Goal: Task Accomplishment & Management: Manage account settings

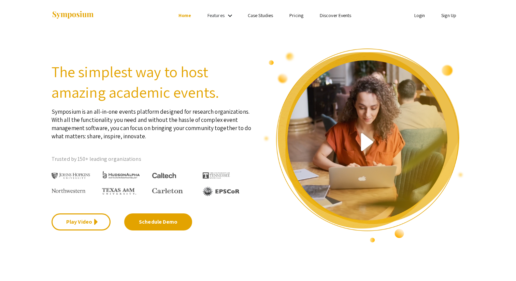
click at [422, 16] on link "Login" at bounding box center [419, 15] width 11 height 6
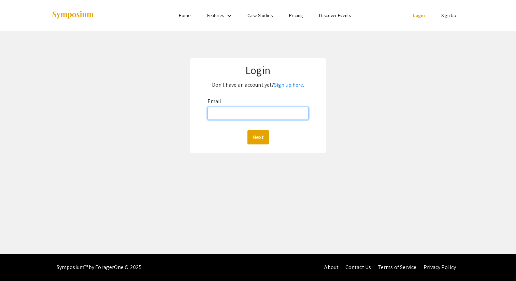
click at [264, 109] on input "Email:" at bounding box center [257, 113] width 101 height 13
click at [297, 99] on div "Email: Next" at bounding box center [257, 120] width 101 height 48
click at [272, 117] on input "Email:" at bounding box center [257, 113] width 101 height 13
type input "[EMAIL_ADDRESS][DOMAIN_NAME]"
click at [247, 130] on button "Next" at bounding box center [257, 137] width 21 height 14
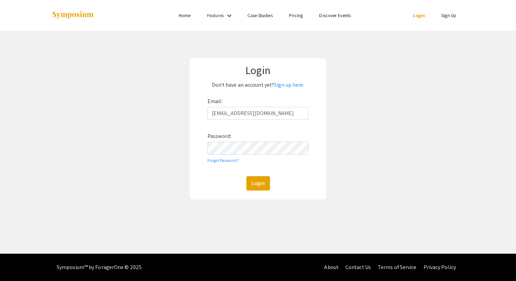
click at [257, 155] on div "Email: [EMAIL_ADDRESS][DOMAIN_NAME] Password: Forgot Password? Login" at bounding box center [257, 143] width 101 height 95
click at [246, 176] on button "Login" at bounding box center [258, 183] width 24 height 14
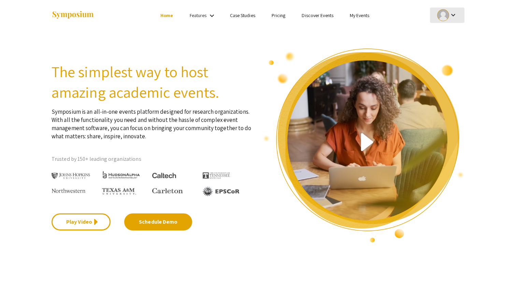
click at [440, 18] on div at bounding box center [443, 15] width 12 height 12
click at [363, 16] on div at bounding box center [258, 140] width 516 height 281
click at [447, 6] on ul "keyboard_arrow_down" at bounding box center [396, 15] width 136 height 31
click at [448, 13] on div at bounding box center [443, 15] width 12 height 12
click at [449, 47] on button "My Submissions" at bounding box center [451, 50] width 42 height 16
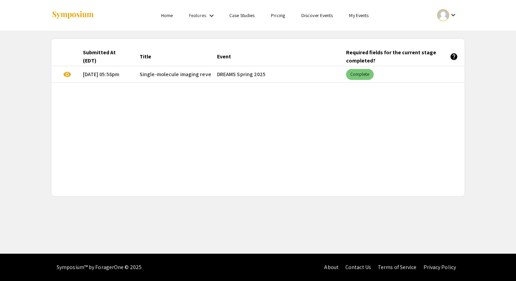
click at [354, 72] on mat-chip "Complete" at bounding box center [360, 74] width 28 height 11
click at [123, 74] on mat-cell "[DATE] 05:58pm" at bounding box center [105, 74] width 57 height 16
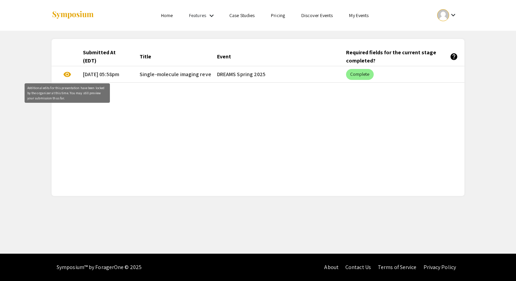
click at [70, 75] on span "visibility" at bounding box center [67, 74] width 8 height 8
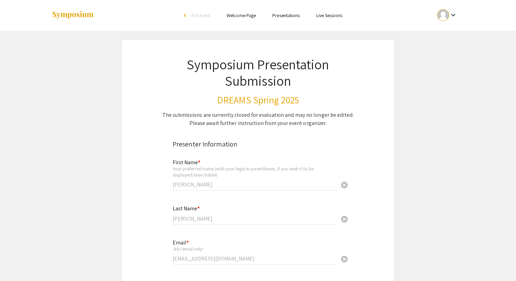
select select "custom"
type input "0"
select select "custom"
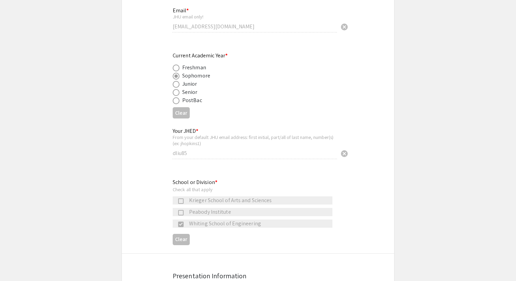
type input "1"
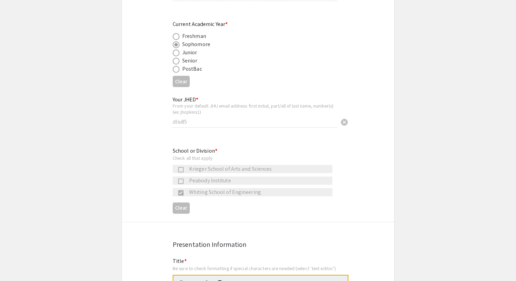
select select "auto"
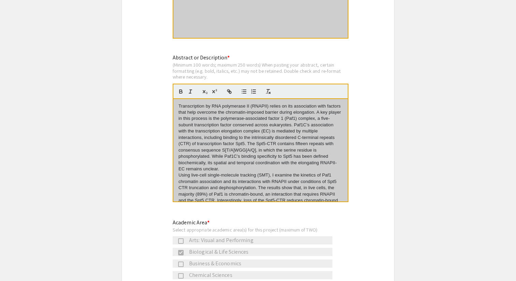
drag, startPoint x: 244, startPoint y: 196, endPoint x: 176, endPoint y: 99, distance: 118.3
click at [176, 99] on quill-editor "Transcription by RNA polymerase II (RNAPII) relies on its association with fact…" at bounding box center [261, 143] width 176 height 118
copy div "Loremipsumdol si AME consectetu AD (ELITSE) doeius te inc utlaboreetd magn aliq…"
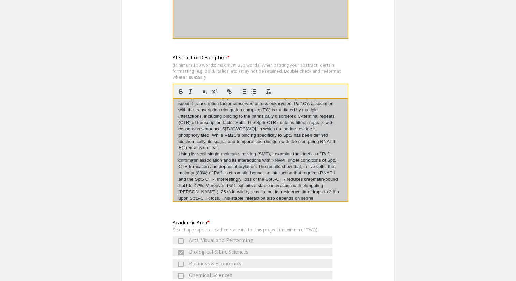
scroll to position [24, 0]
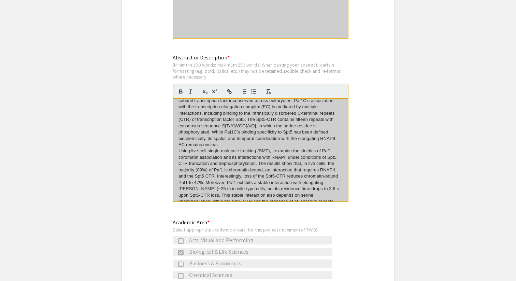
copy div "Loremipsumdol si AME consectetu AD (ELITSE) doeius te inc utlaboreetd magn aliq…"
